Goal: Information Seeking & Learning: Understand process/instructions

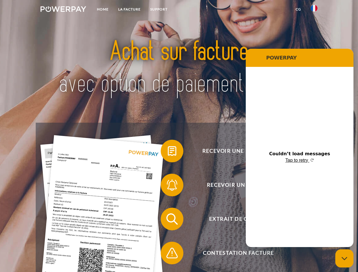
click at [63, 10] on img at bounding box center [64, 9] width 46 height 6
click at [314, 10] on img at bounding box center [314, 8] width 7 height 7
click at [298, 9] on link "CG" at bounding box center [298, 9] width 15 height 10
click at [168, 152] on span at bounding box center [163, 151] width 28 height 28
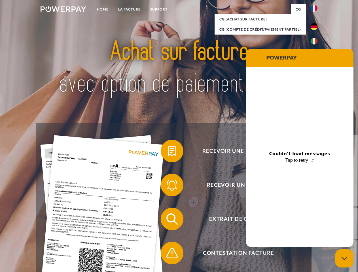
click at [168, 186] on span at bounding box center [163, 185] width 28 height 28
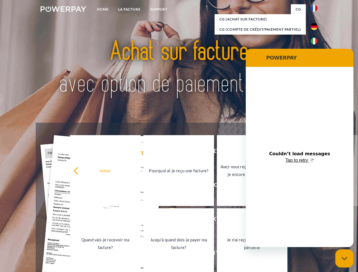
click at [168, 220] on link "Jusqu'à quand dois-je payer ma facture?" at bounding box center [178, 243] width 71 height 71
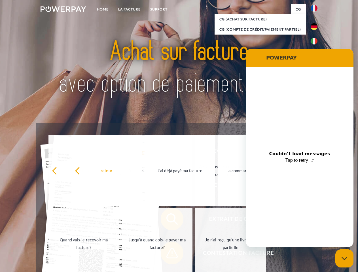
click at [168, 254] on span at bounding box center [163, 253] width 28 height 28
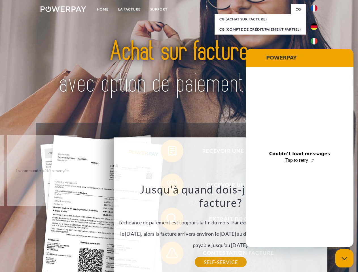
click at [344, 258] on icon "Close messaging window" at bounding box center [344, 259] width 6 height 4
